Goal: Information Seeking & Learning: Learn about a topic

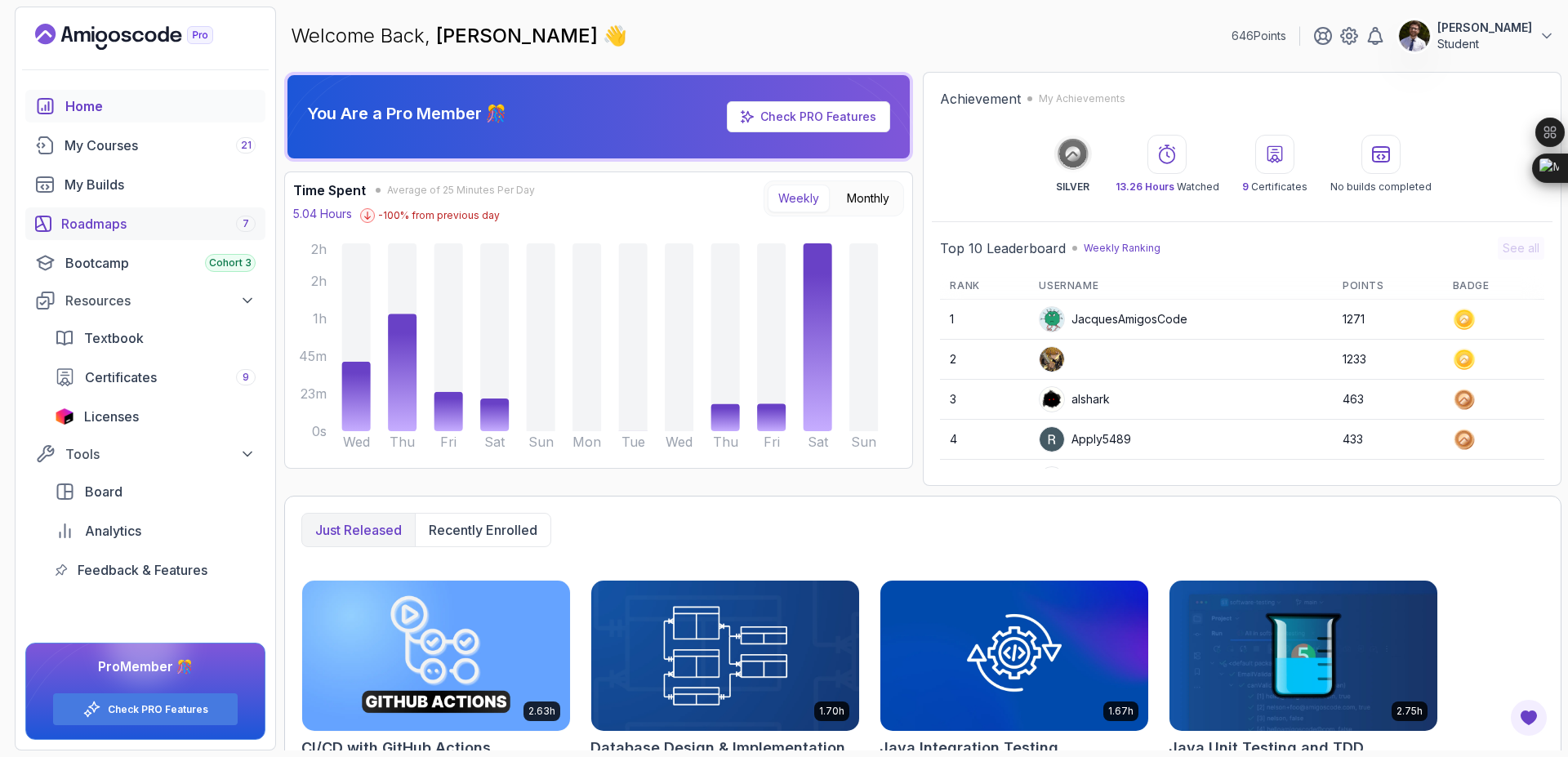
click at [169, 227] on div "Roadmaps 7" at bounding box center [158, 224] width 194 height 19
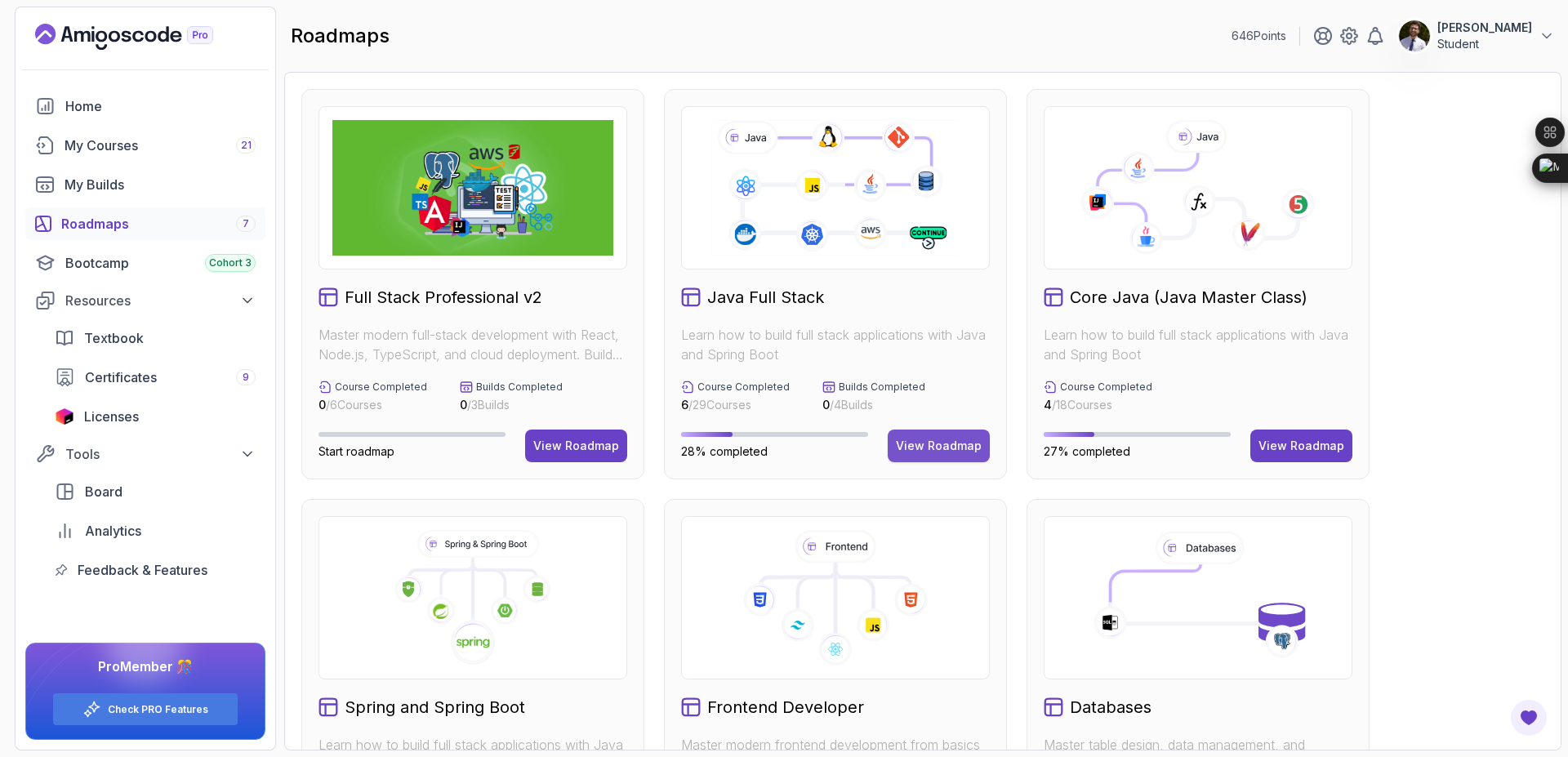
click at [930, 453] on div "View Roadmap" at bounding box center [939, 446] width 86 height 17
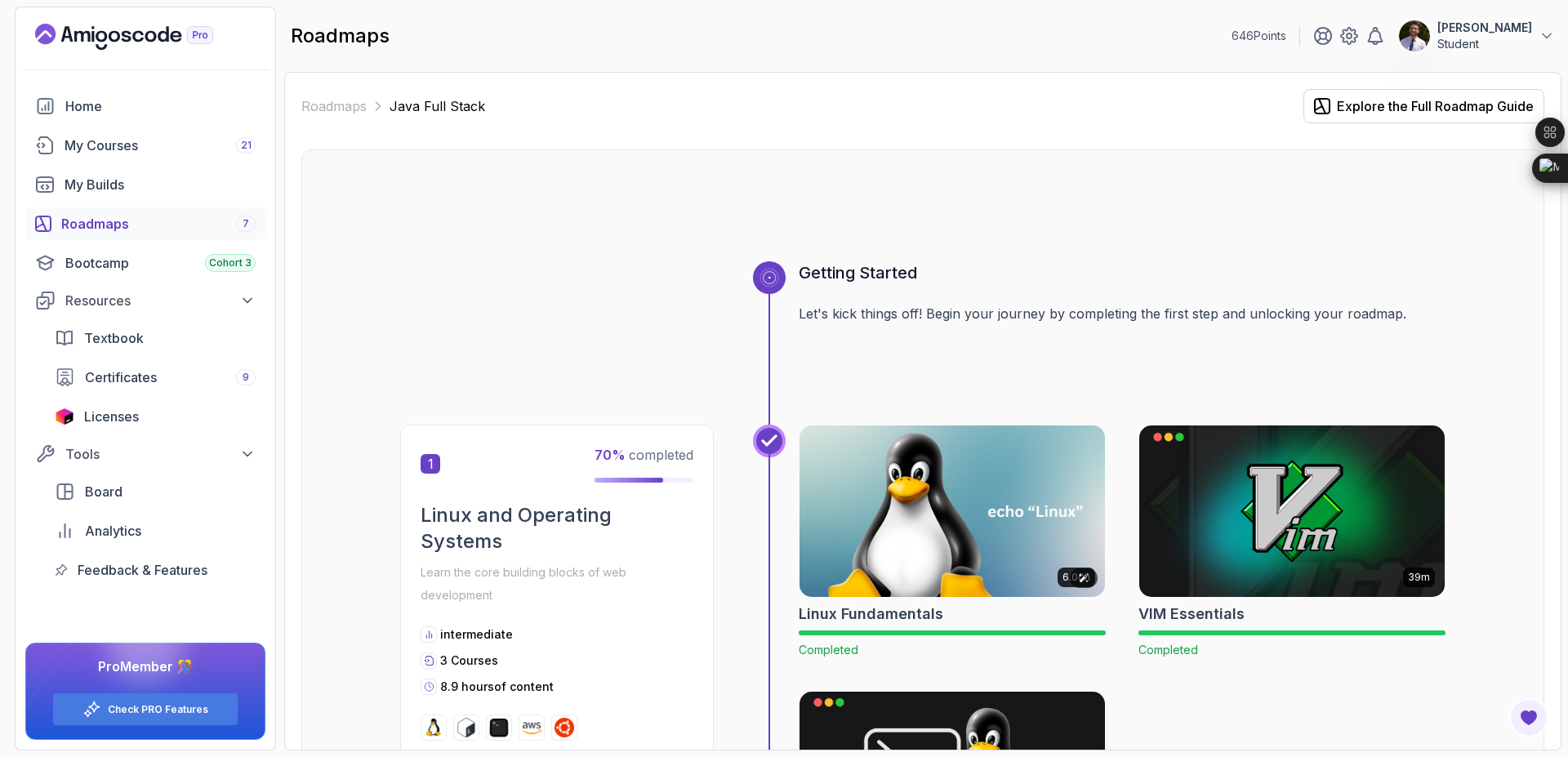
scroll to position [1, 0]
click at [343, 111] on link "Roadmaps" at bounding box center [334, 105] width 65 height 19
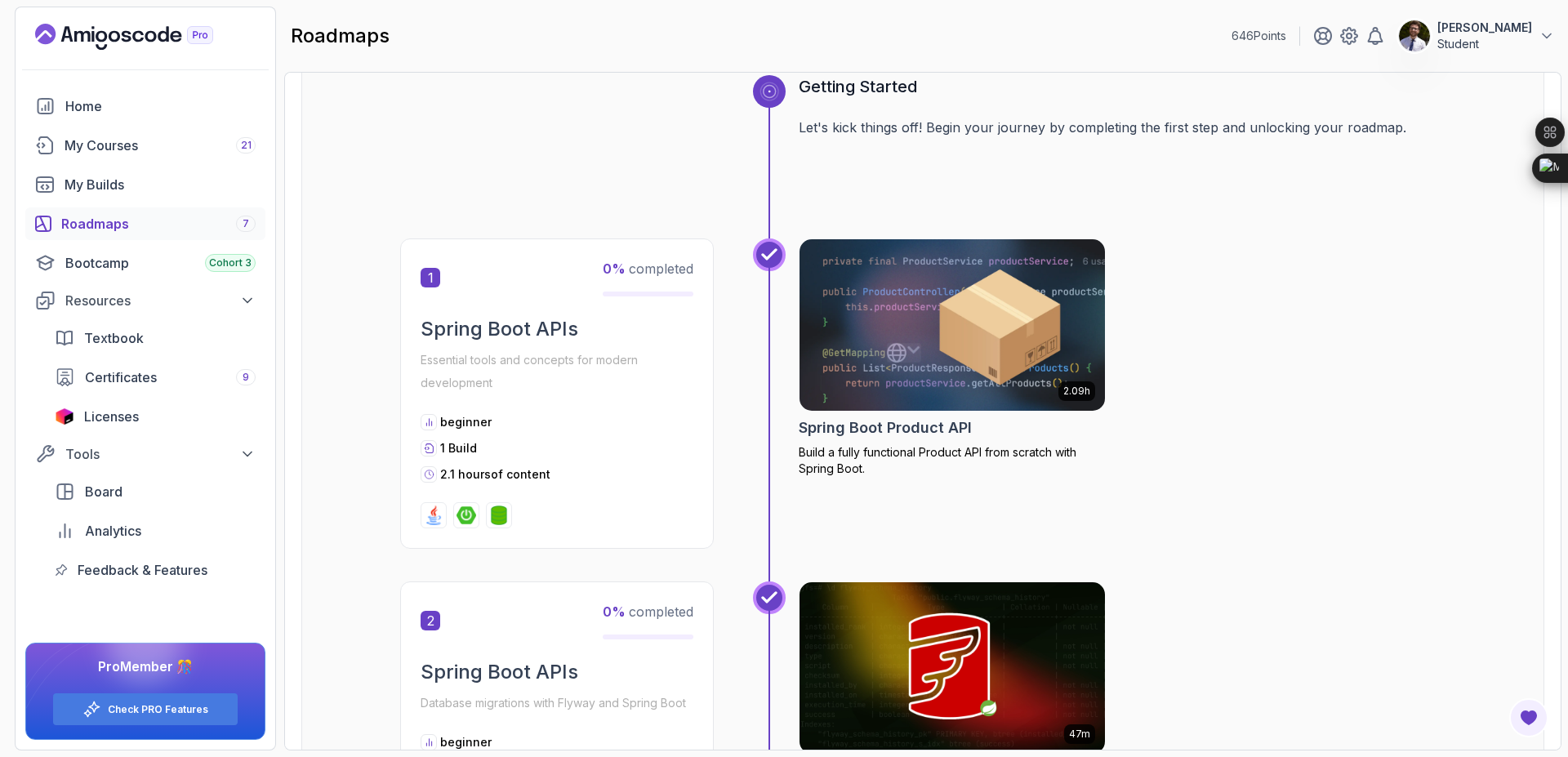
scroll to position [672, 0]
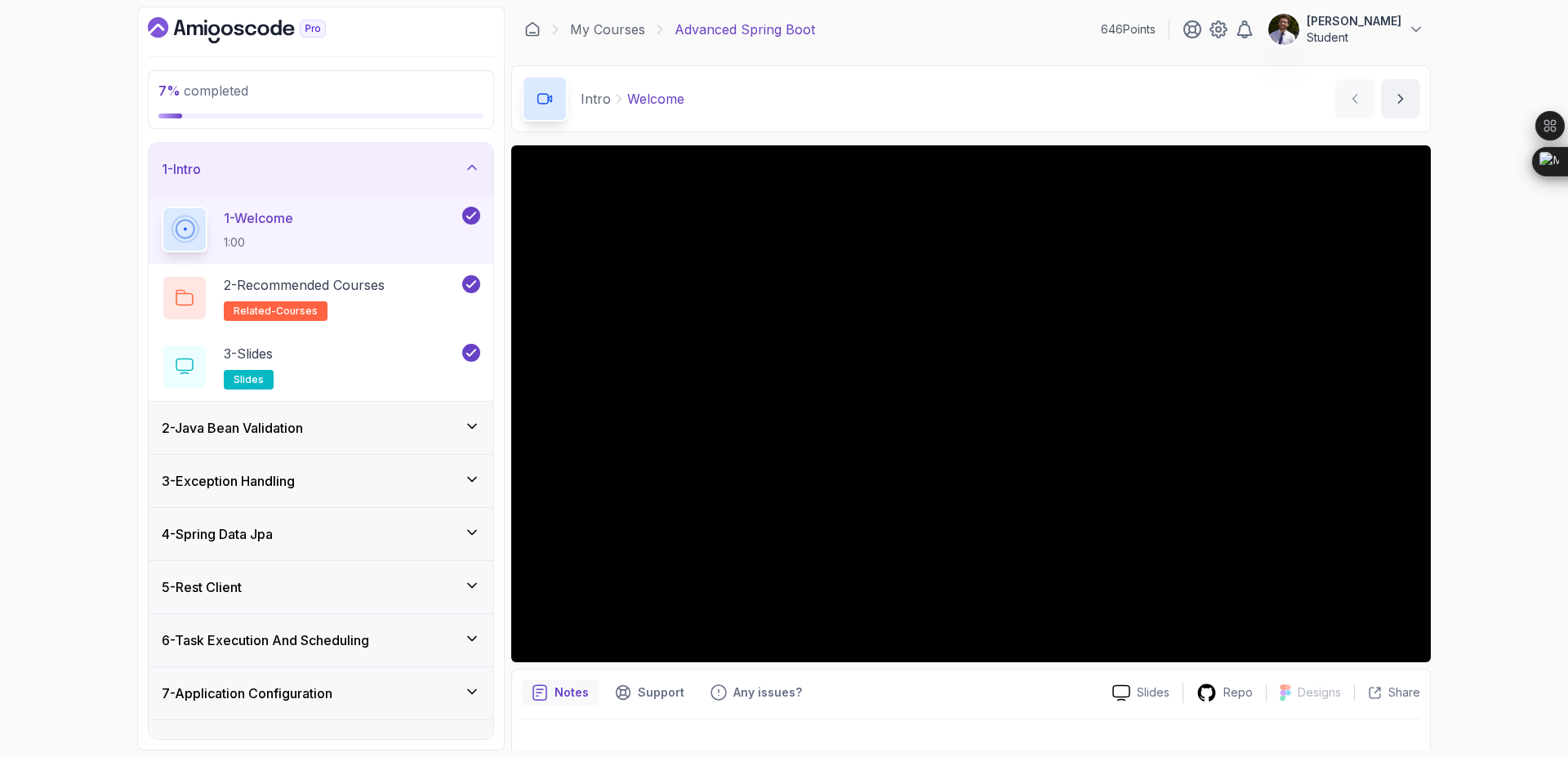
click at [409, 434] on div "2 - Java Bean Validation" at bounding box center [320, 428] width 319 height 19
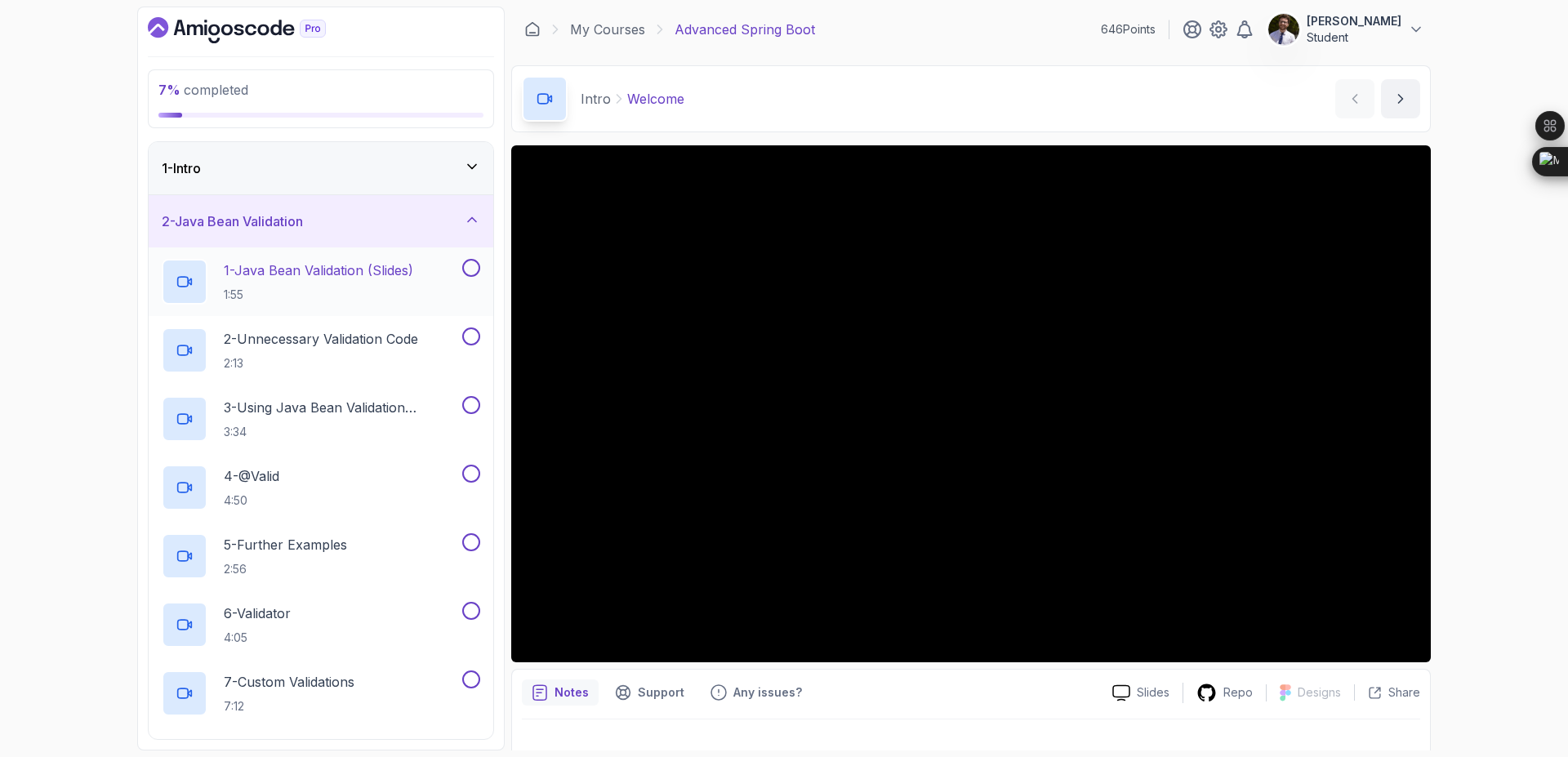
click at [309, 266] on p "1 - Java Bean Validation (Slides)" at bounding box center [319, 270] width 190 height 19
click at [309, 282] on h2 "1 - Java Bean Validation (Slides) 1:55" at bounding box center [319, 282] width 190 height 42
click at [470, 267] on button at bounding box center [471, 268] width 18 height 18
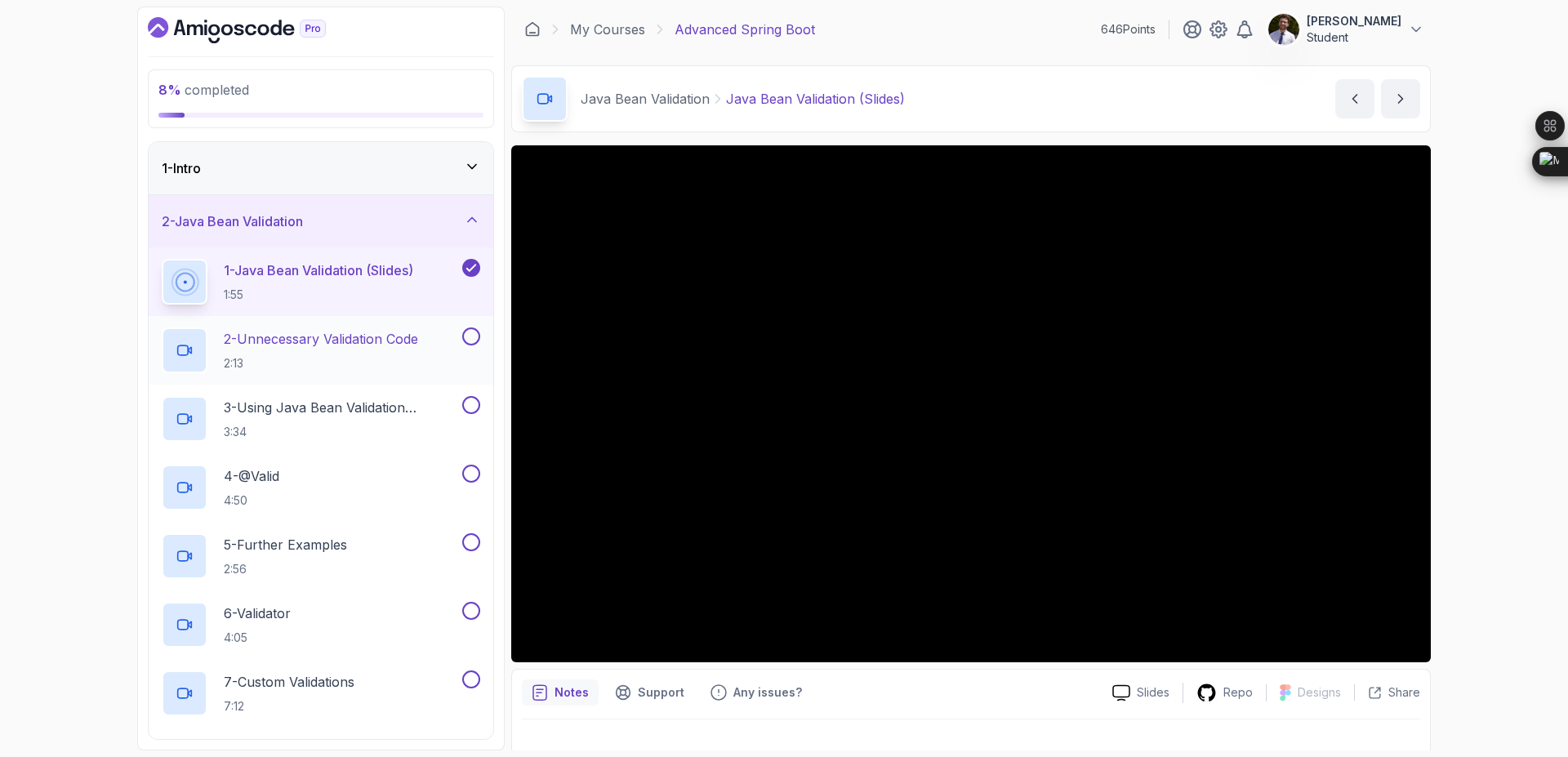
click at [361, 347] on p "2 - Unnecessary Validation Code" at bounding box center [320, 339] width 194 height 19
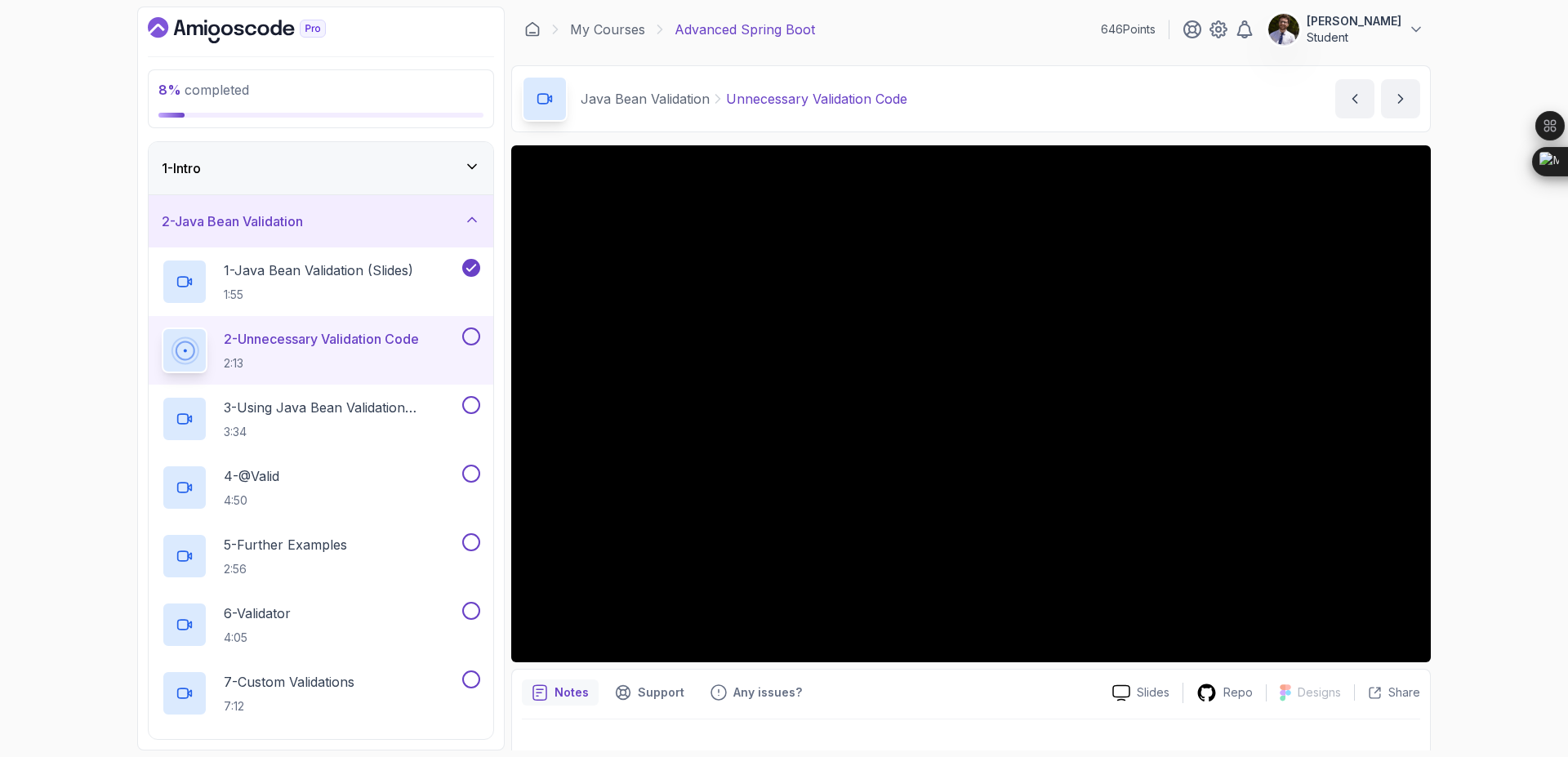
scroll to position [25, 0]
